Goal: Information Seeking & Learning: Check status

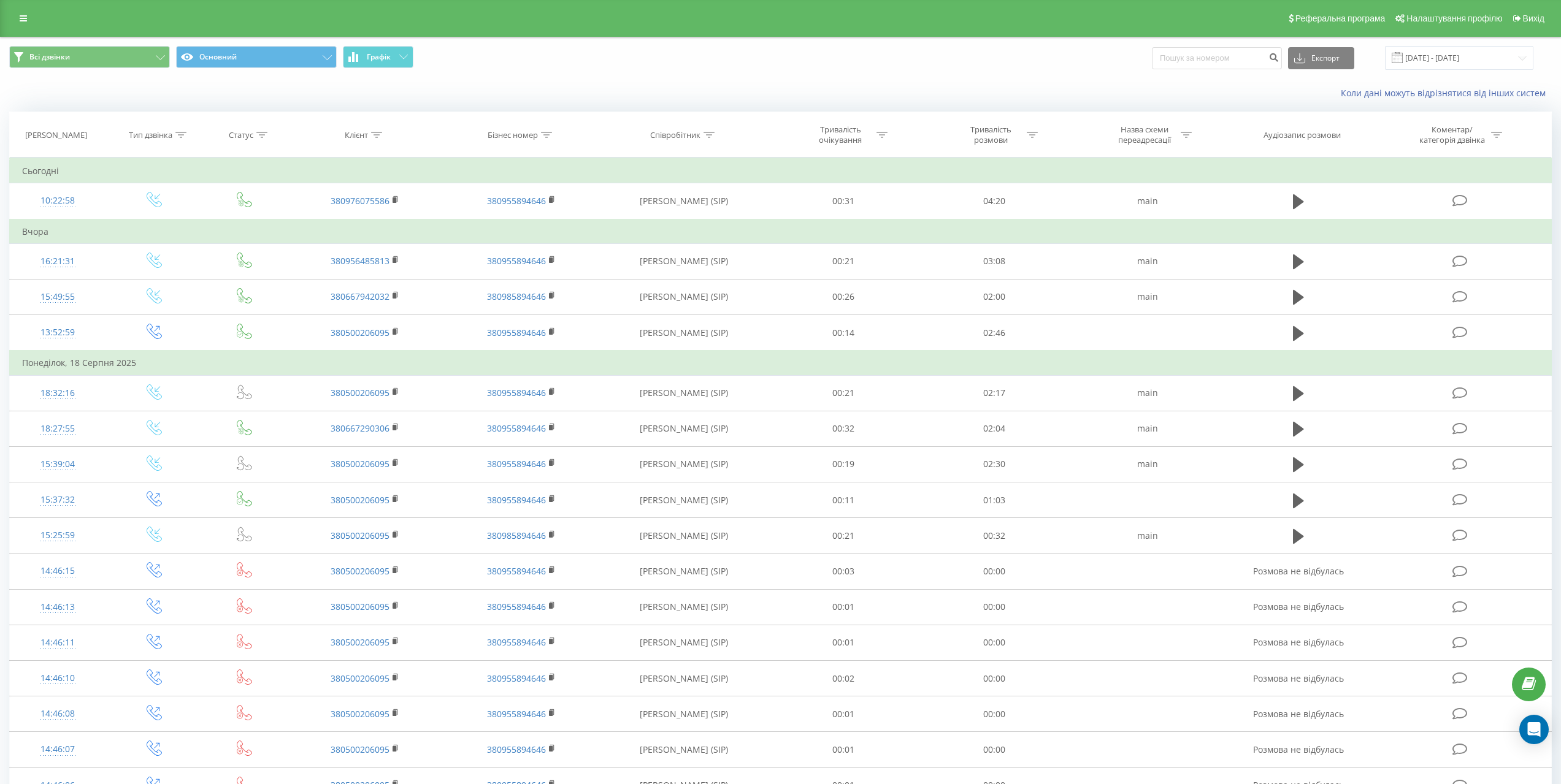
click at [1223, 57] on input at bounding box center [1216, 58] width 130 height 22
type input "5457"
click at [1279, 55] on icon "submit" at bounding box center [1274, 56] width 11 height 8
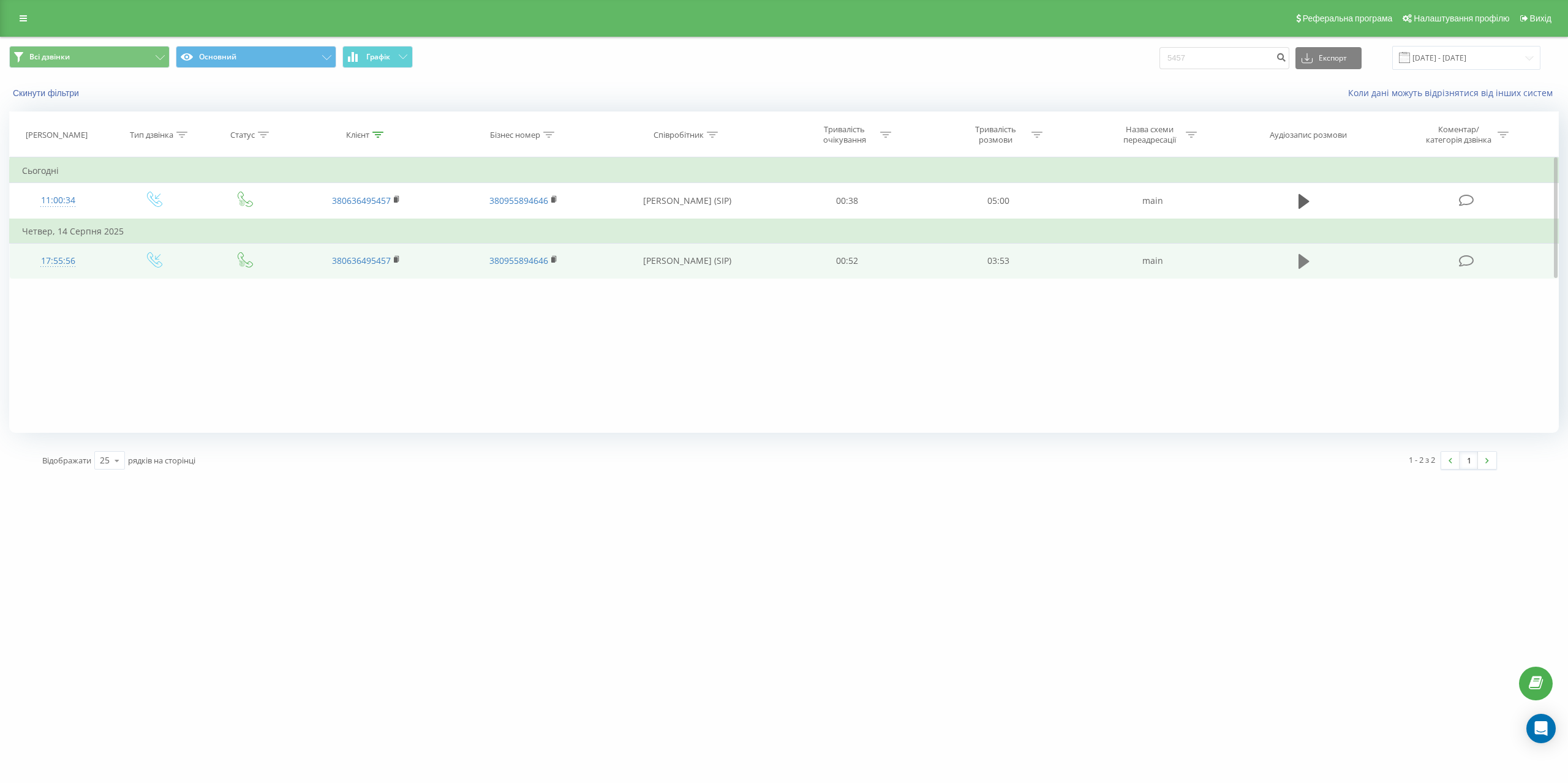
click at [1307, 264] on icon at bounding box center [1303, 262] width 11 height 17
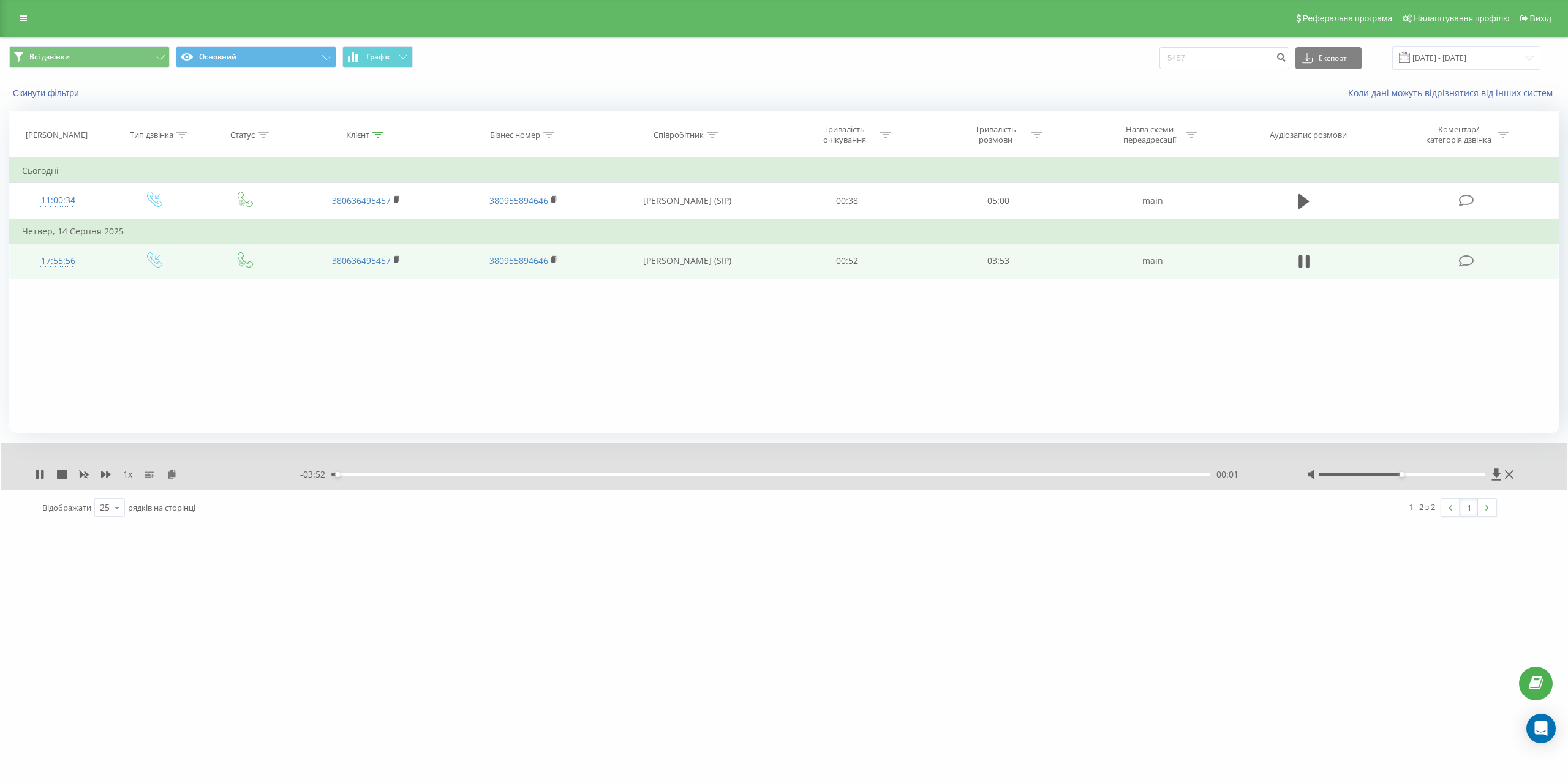
click at [1395, 474] on div at bounding box center [1401, 475] width 166 height 4
drag, startPoint x: 1403, startPoint y: 474, endPoint x: 1419, endPoint y: 475, distance: 16.0
click at [1419, 475] on div "Accessibility label" at bounding box center [1417, 474] width 5 height 5
click at [126, 474] on span "1 x" at bounding box center [128, 474] width 10 height 12
click at [106, 478] on icon at bounding box center [106, 474] width 10 height 10
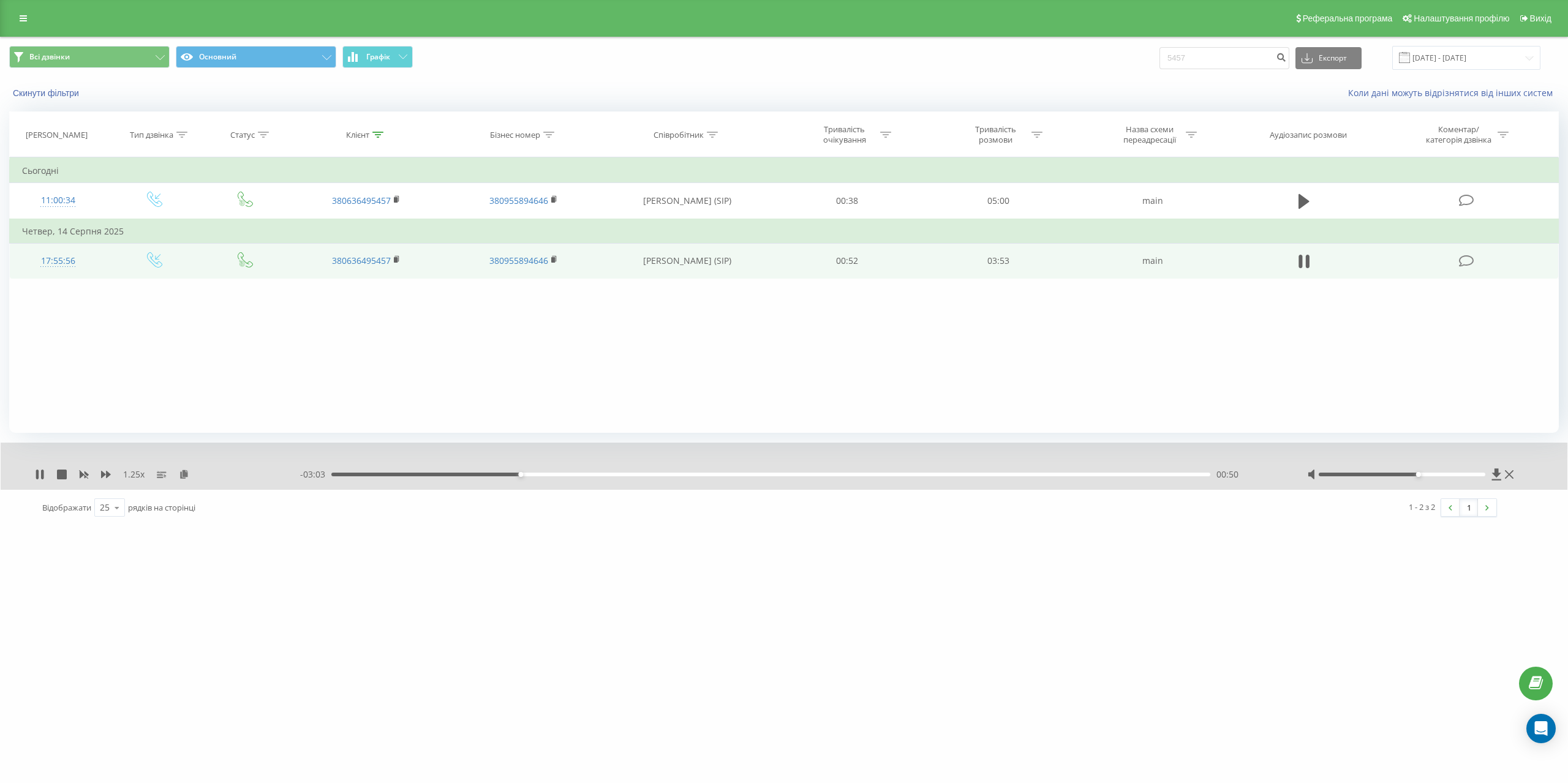
click at [130, 478] on span "1.25 x" at bounding box center [133, 474] width 21 height 12
click at [107, 475] on icon at bounding box center [106, 475] width 10 height 8
click at [106, 476] on icon at bounding box center [106, 474] width 10 height 10
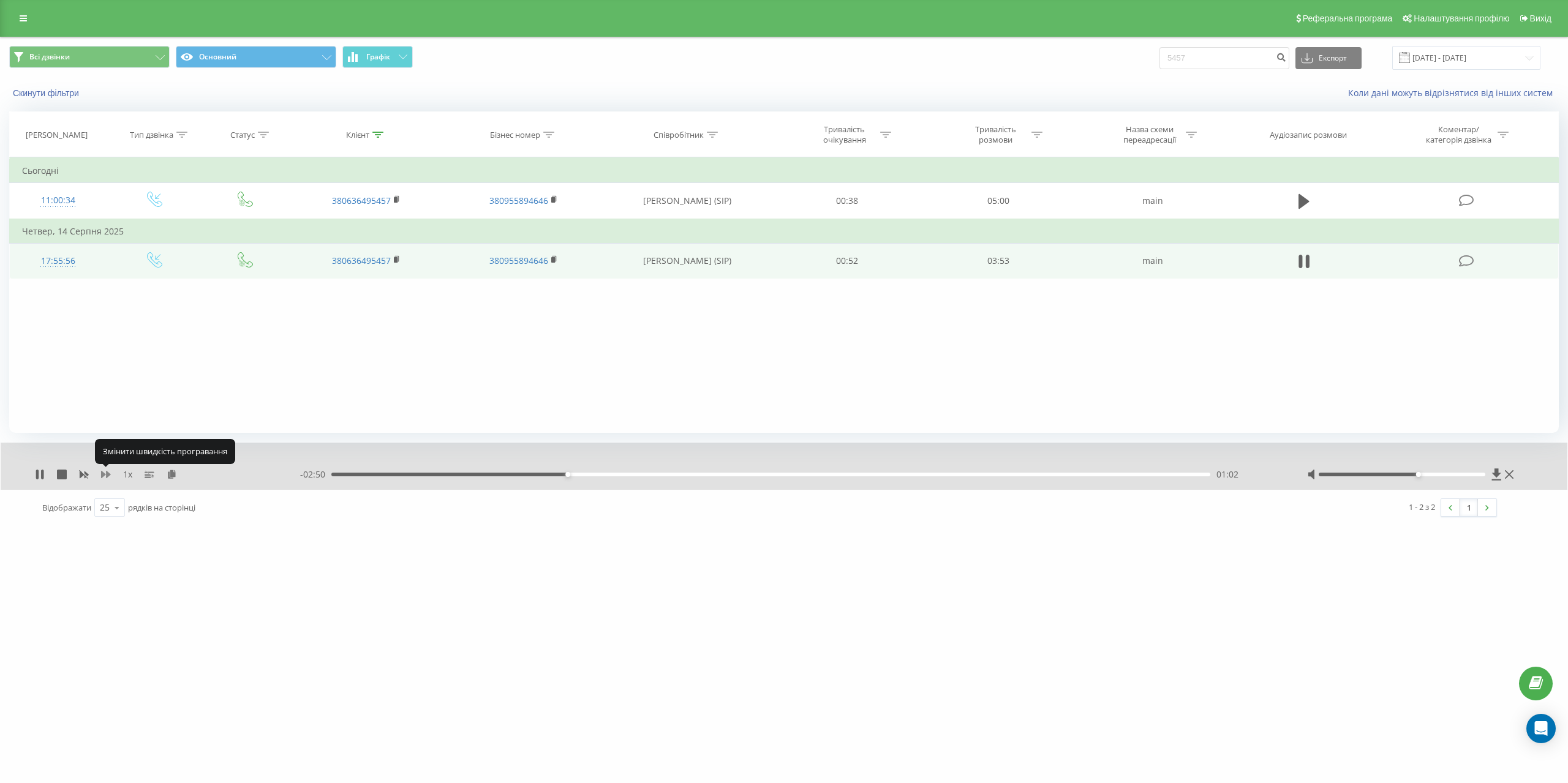
click at [106, 476] on icon at bounding box center [106, 474] width 10 height 10
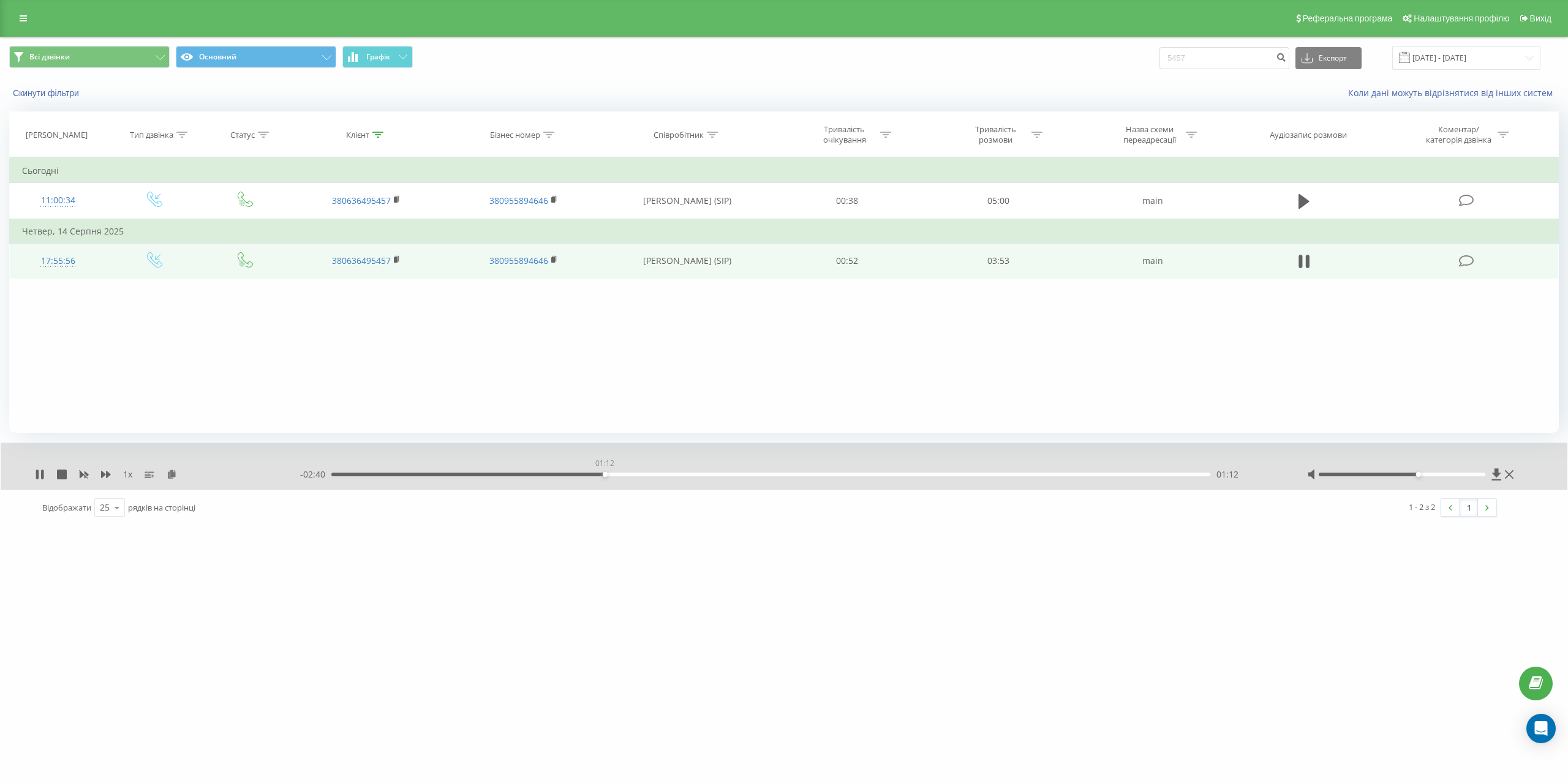
drag, startPoint x: 605, startPoint y: 476, endPoint x: 625, endPoint y: 476, distance: 20.0
click at [625, 476] on div "01:12" at bounding box center [771, 475] width 879 height 4
drag, startPoint x: 649, startPoint y: 475, endPoint x: 655, endPoint y: 475, distance: 6.0
click at [653, 475] on div "01:19" at bounding box center [771, 475] width 879 height 4
click at [673, 475] on div "01:26" at bounding box center [771, 475] width 879 height 4
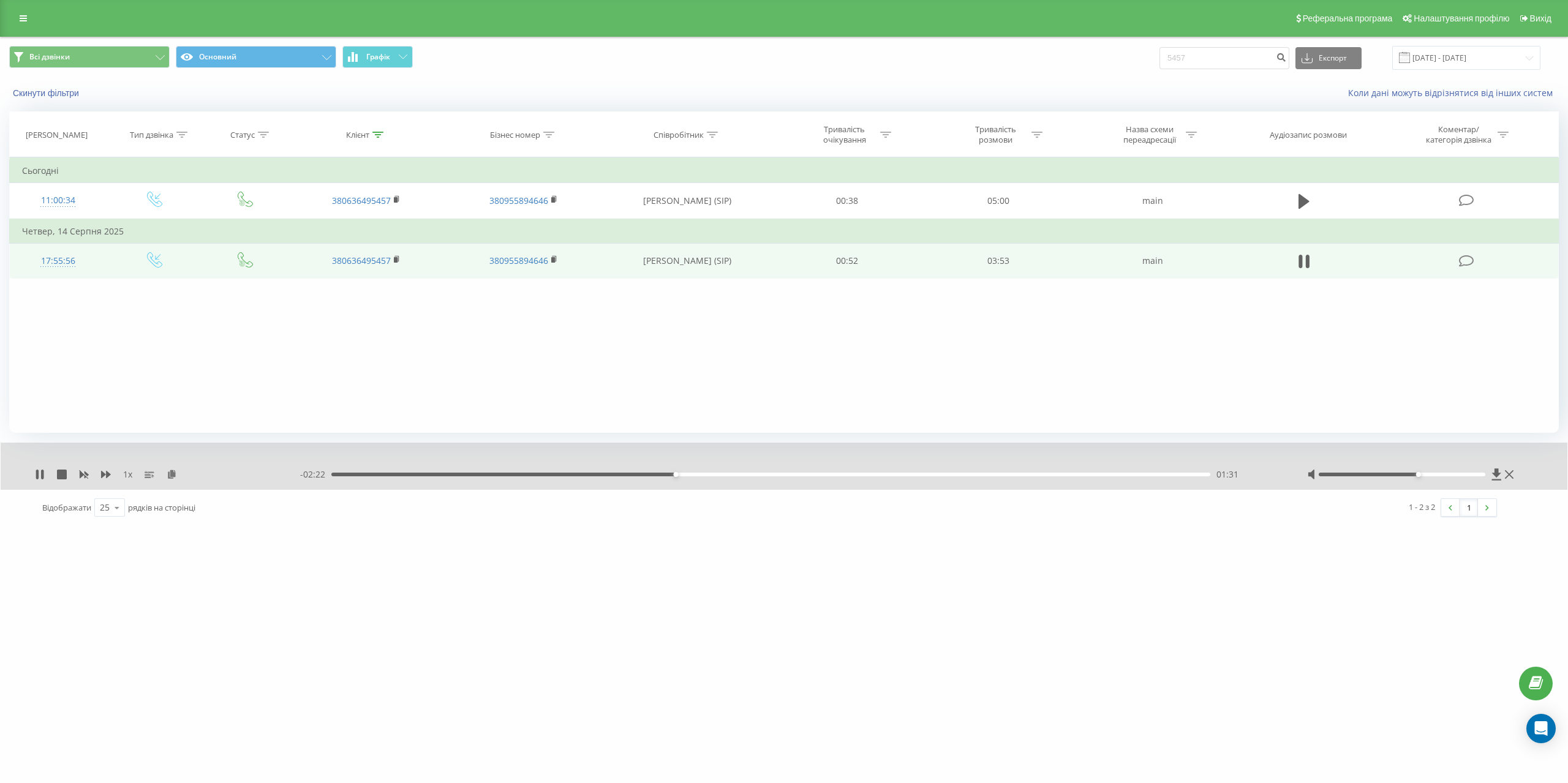
drag, startPoint x: 693, startPoint y: 475, endPoint x: 705, endPoint y: 475, distance: 12.0
click at [696, 475] on div "01:31" at bounding box center [771, 475] width 879 height 4
drag, startPoint x: 718, startPoint y: 475, endPoint x: 728, endPoint y: 475, distance: 10.0
click at [720, 475] on div "01:43" at bounding box center [771, 475] width 879 height 4
drag, startPoint x: 748, startPoint y: 476, endPoint x: 759, endPoint y: 475, distance: 11.0
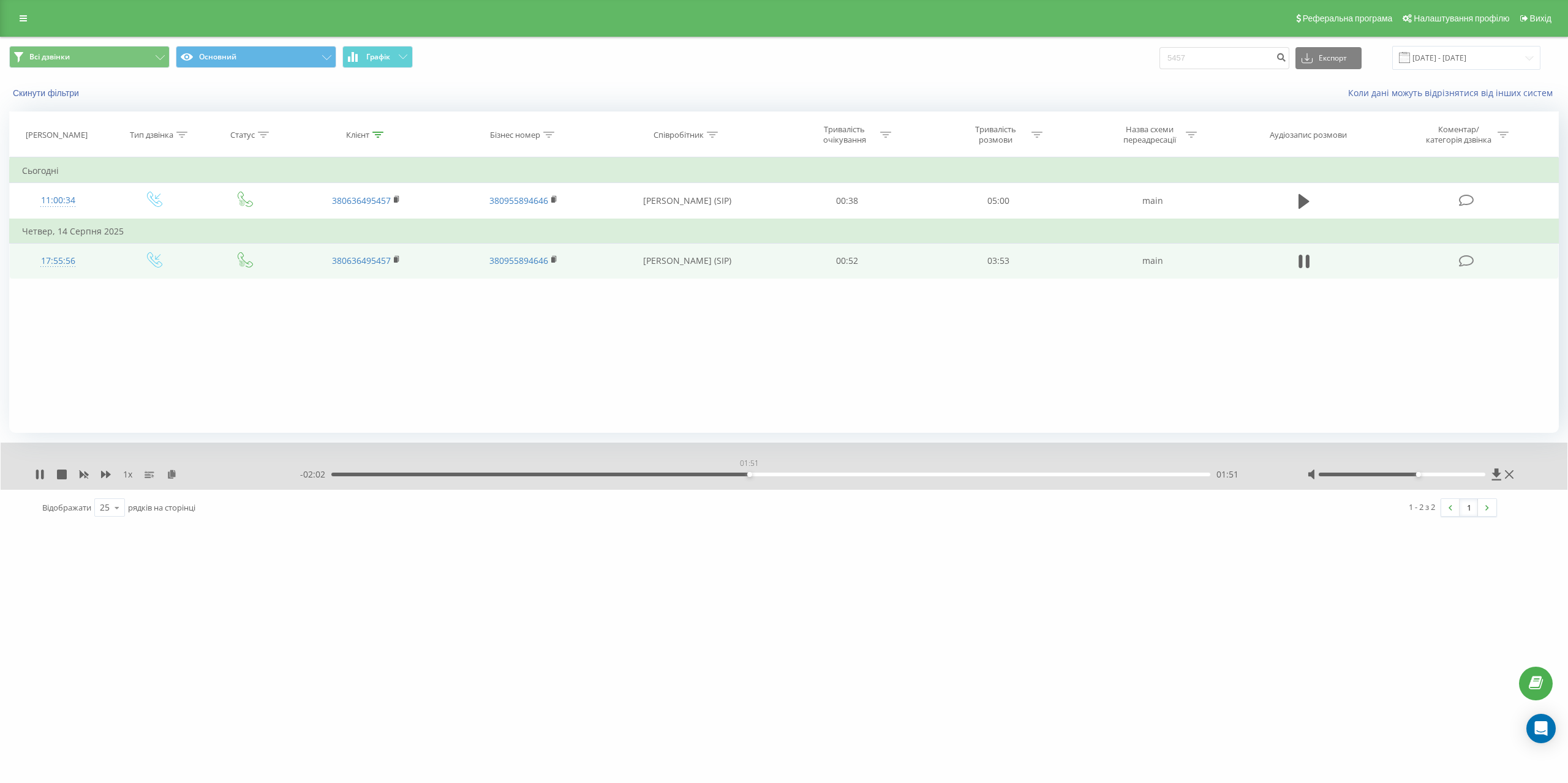
click at [749, 476] on div "01:51" at bounding box center [771, 475] width 879 height 4
drag, startPoint x: 753, startPoint y: 475, endPoint x: 742, endPoint y: 476, distance: 11.0
click at [742, 476] on div "01:49" at bounding box center [771, 475] width 879 height 4
drag, startPoint x: 754, startPoint y: 474, endPoint x: 763, endPoint y: 473, distance: 9.1
click at [763, 473] on div "01:52" at bounding box center [771, 475] width 879 height 4
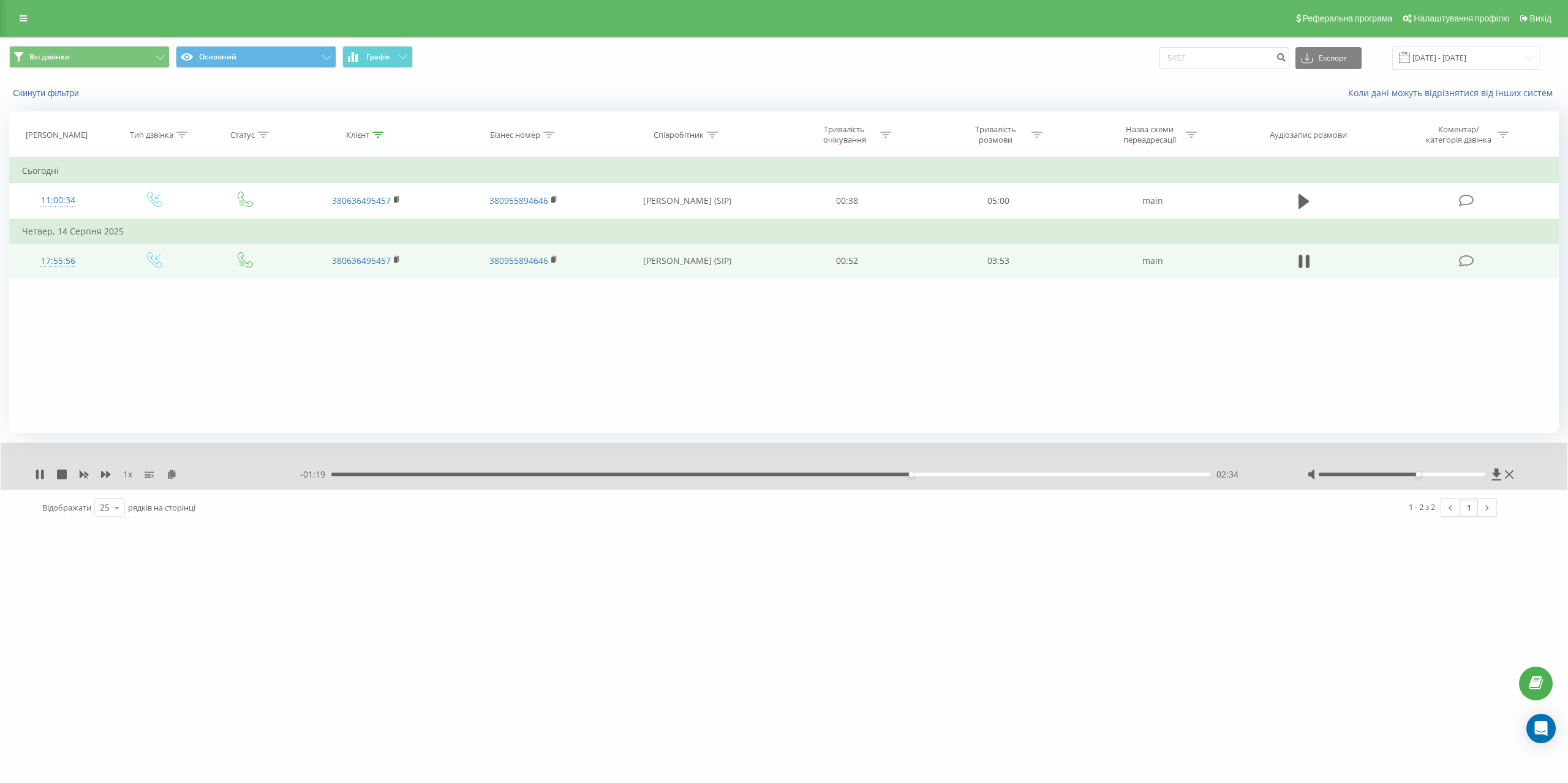
click at [1516, 473] on div "1 x - 01:19 02:34 02:34" at bounding box center [784, 465] width 1566 height 47
click at [1512, 473] on icon at bounding box center [1509, 474] width 9 height 10
